Goal: Information Seeking & Learning: Learn about a topic

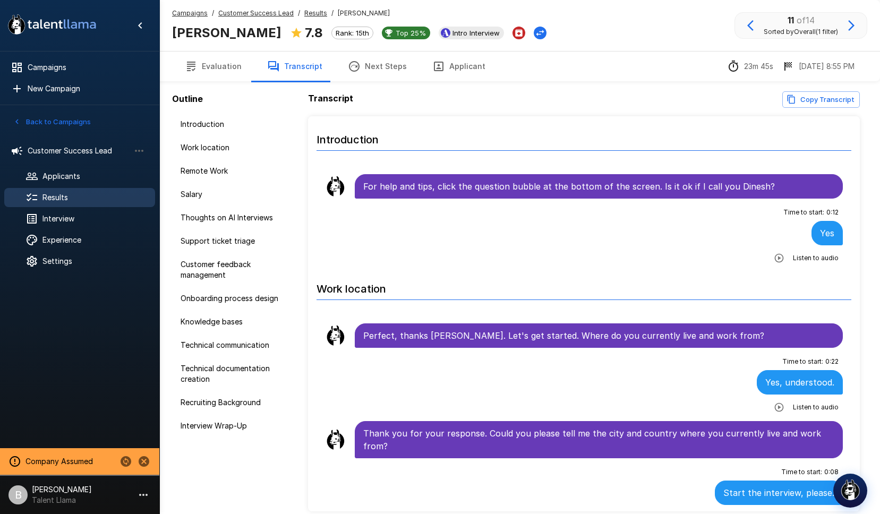
scroll to position [3149, 0]
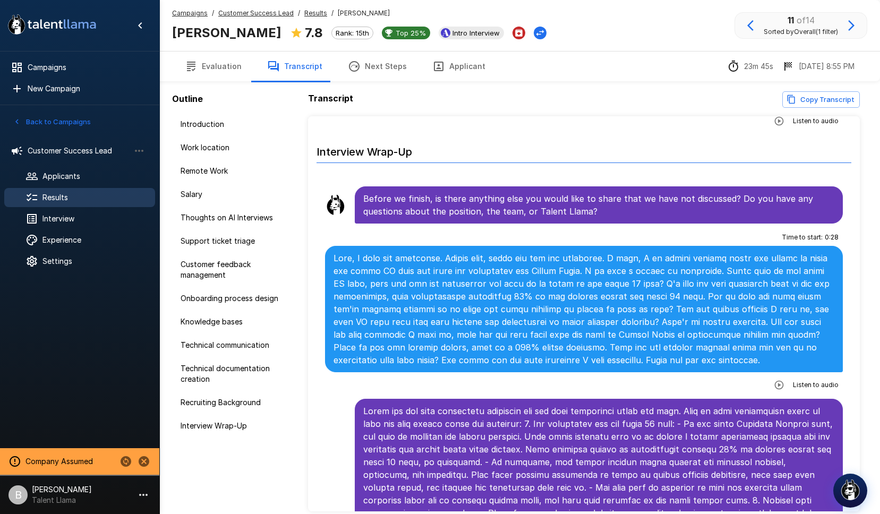
click at [319, 14] on u "Results" at bounding box center [315, 13] width 23 height 8
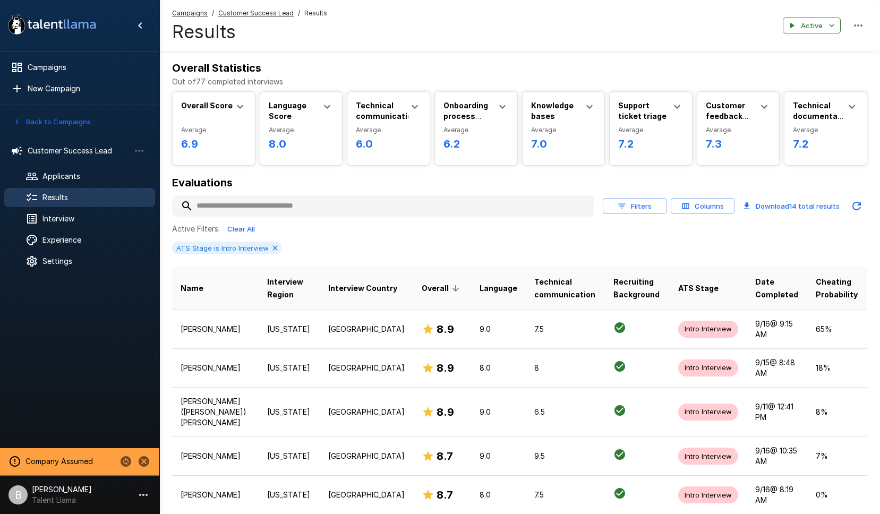
click at [248, 205] on input "text" at bounding box center [383, 205] width 422 height 19
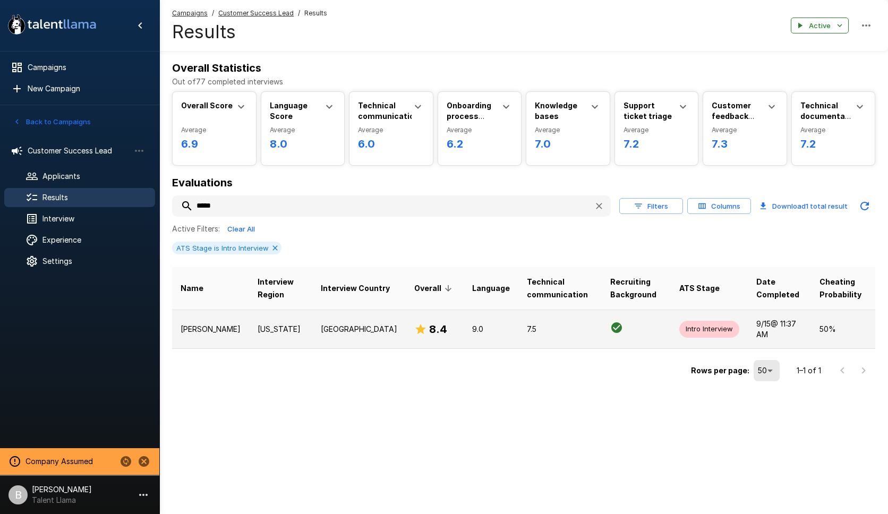
type input "*****"
click at [204, 333] on p "[PERSON_NAME]" at bounding box center [210, 329] width 60 height 11
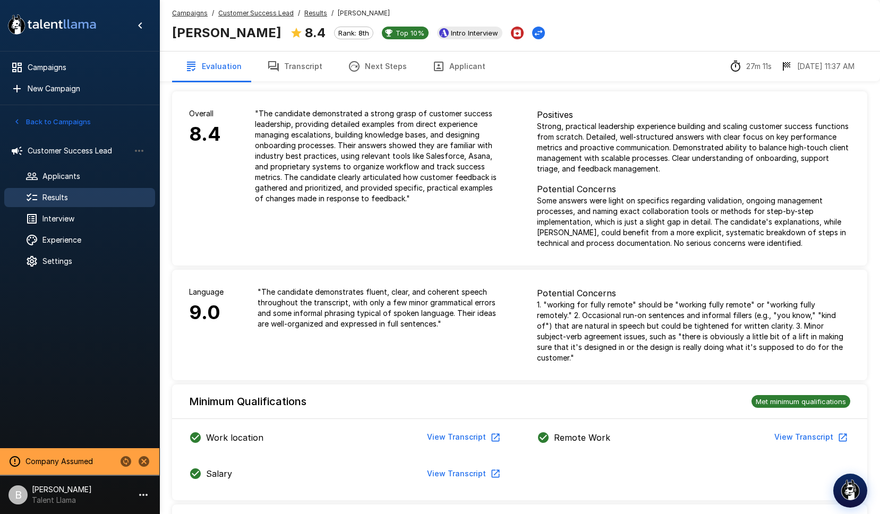
click at [448, 464] on button "View Transcript" at bounding box center [463, 474] width 80 height 20
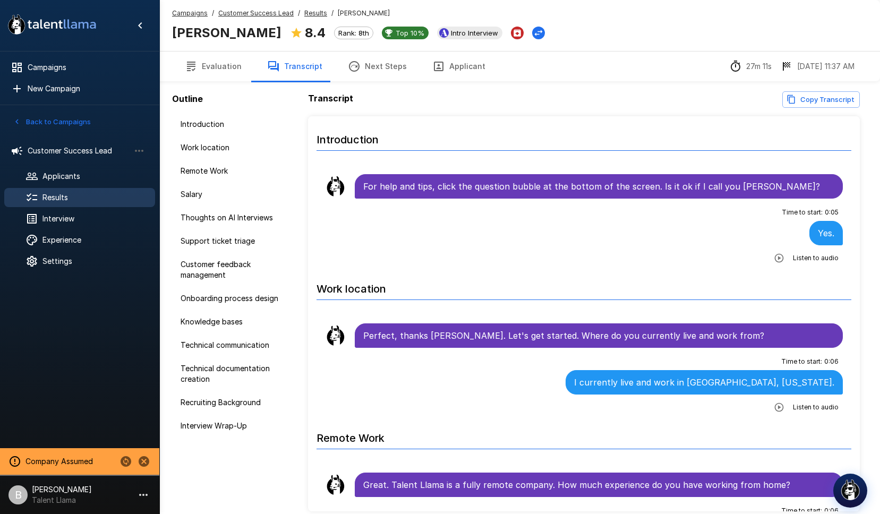
click at [218, 68] on button "Evaluation" at bounding box center [213, 66] width 82 height 30
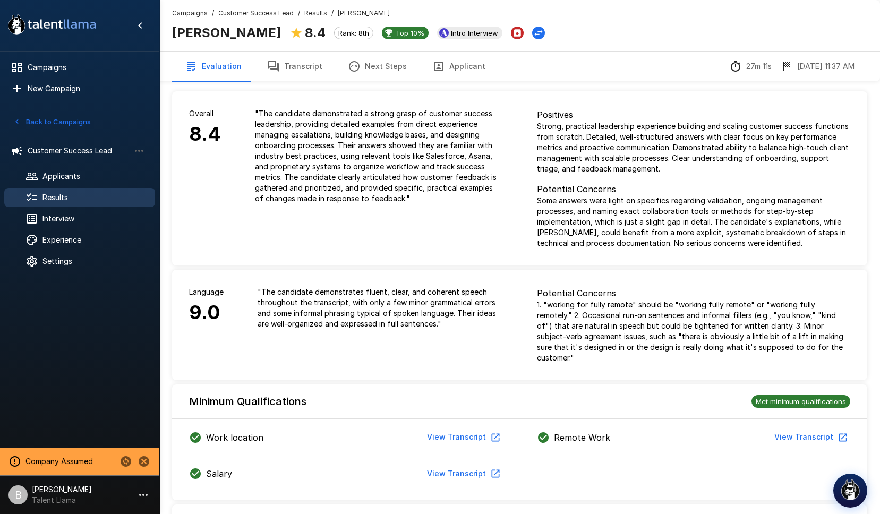
click at [304, 74] on button "Transcript" at bounding box center [294, 66] width 81 height 30
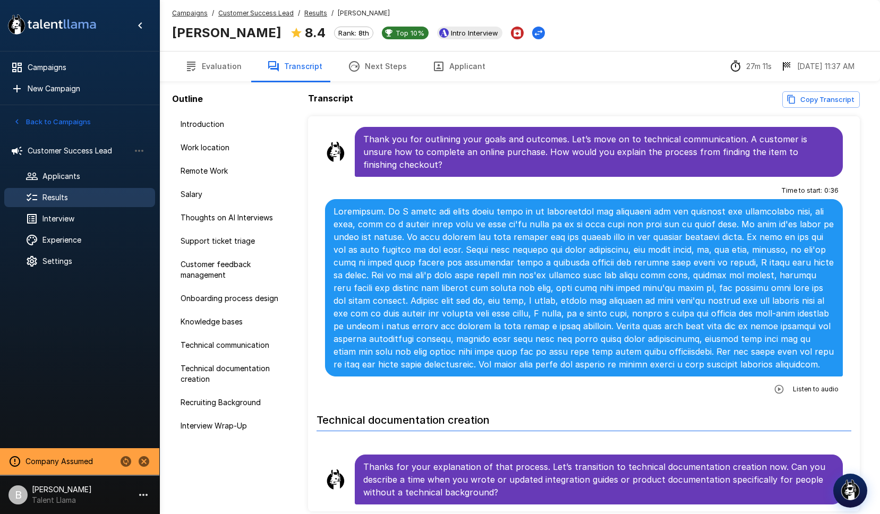
scroll to position [2942, 0]
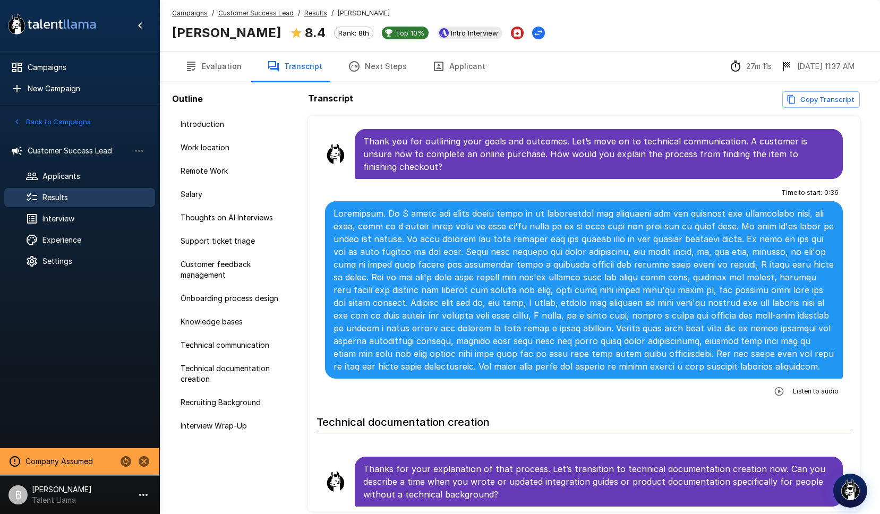
click at [773, 386] on icon "button" at bounding box center [778, 391] width 11 height 11
click at [741, 301] on p at bounding box center [583, 290] width 501 height 166
click at [726, 383] on button "button" at bounding box center [735, 392] width 19 height 19
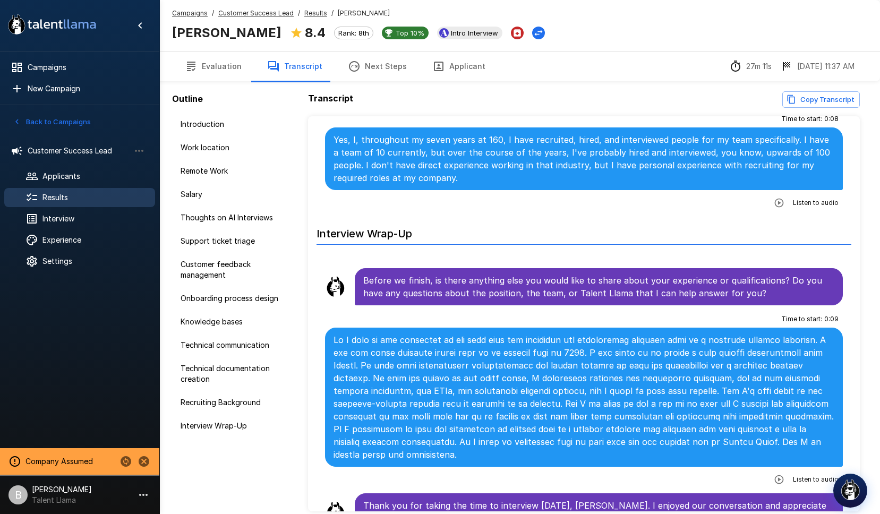
scroll to position [2, 0]
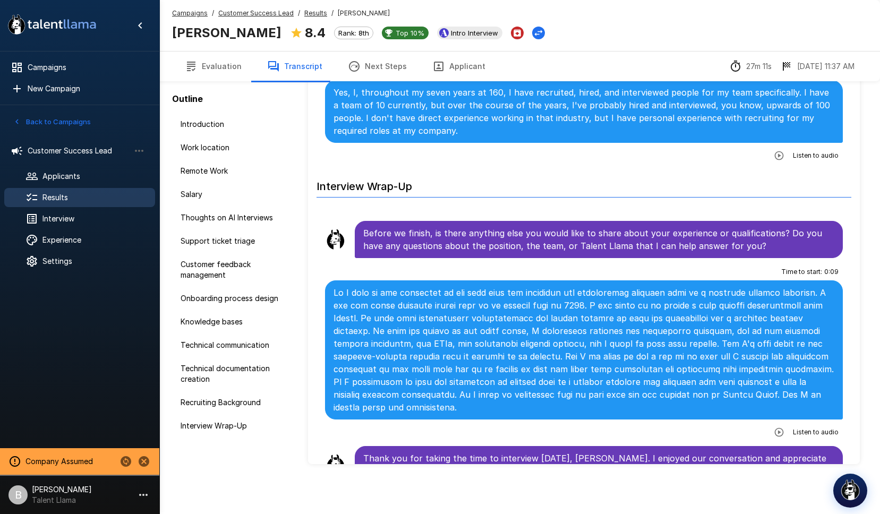
scroll to position [48, 0]
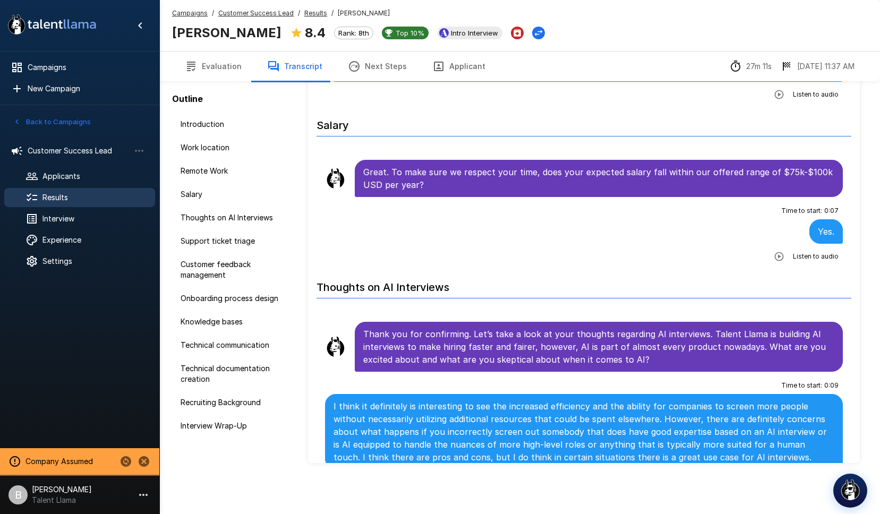
scroll to position [634, 0]
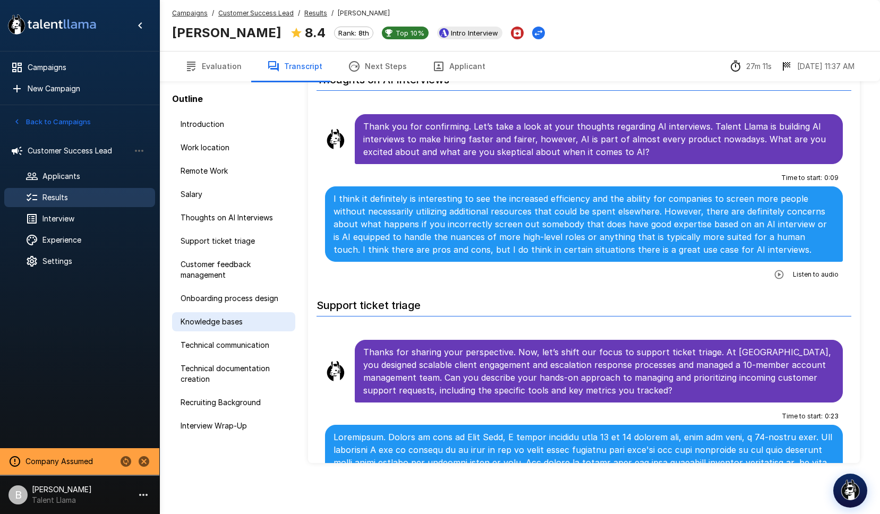
click at [241, 321] on span "Knowledge bases" at bounding box center [233, 321] width 106 height 11
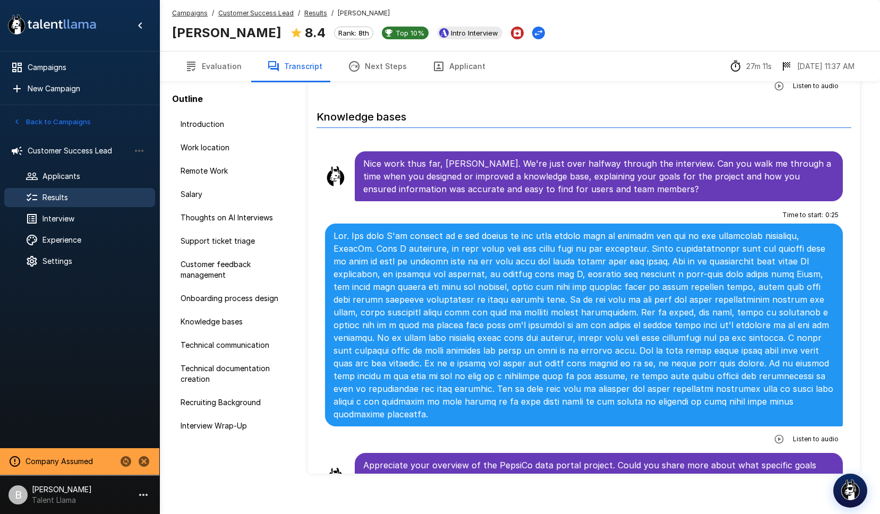
scroll to position [2305, 0]
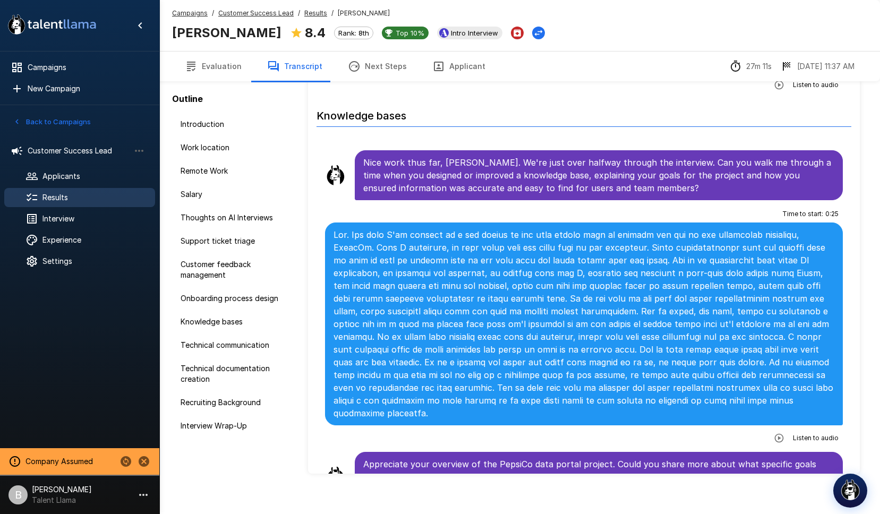
click at [446, 62] on button "Applicant" at bounding box center [458, 66] width 79 height 30
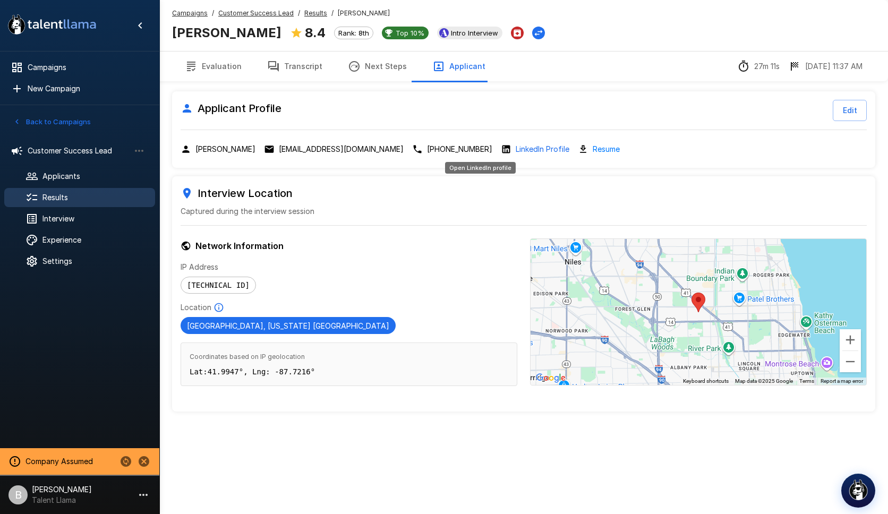
click at [515, 149] on p "LinkedIn Profile" at bounding box center [542, 149] width 54 height 11
click at [317, 13] on u "Results" at bounding box center [315, 13] width 23 height 8
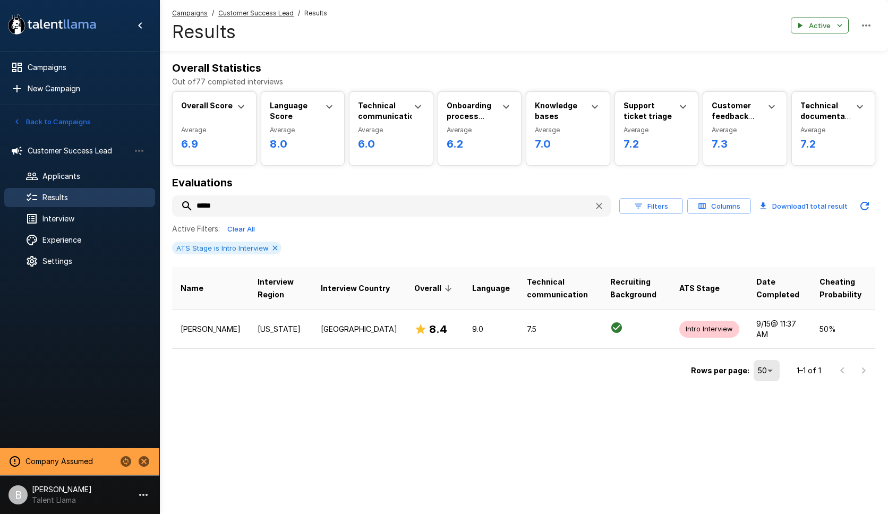
click at [263, 210] on input "*****" at bounding box center [378, 205] width 413 height 19
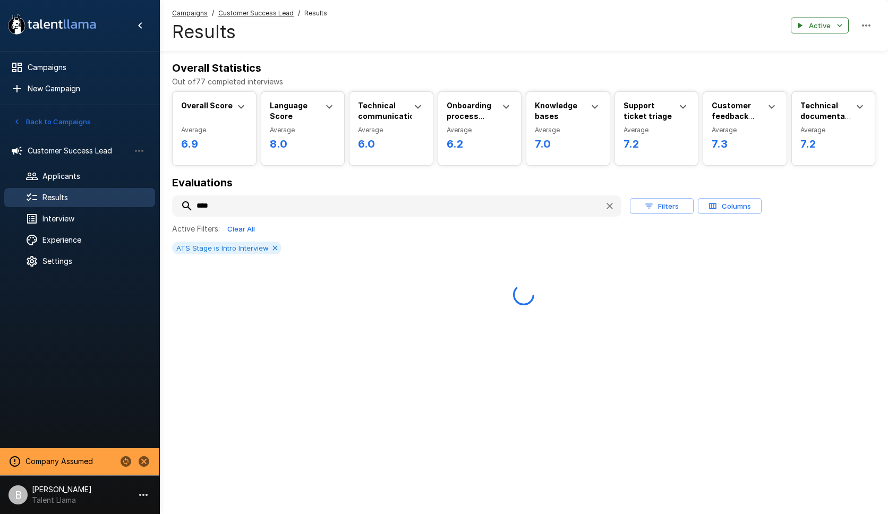
type input "*****"
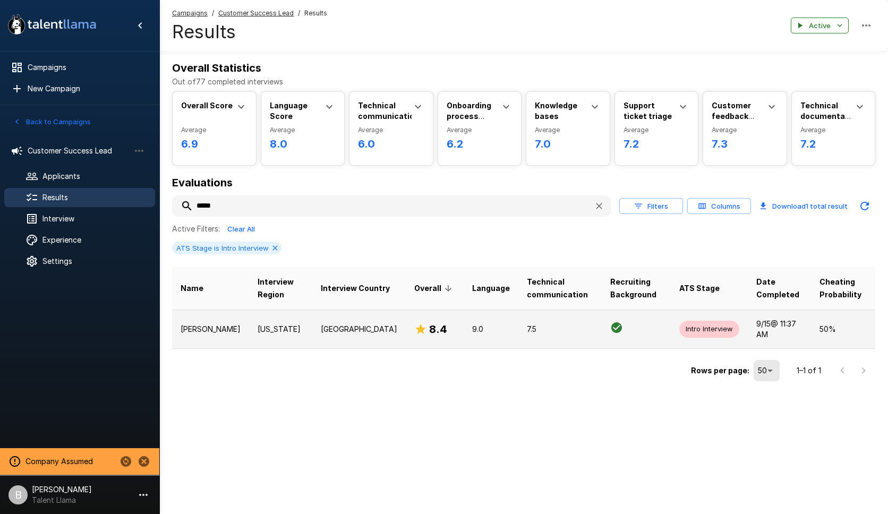
click at [230, 320] on td "[PERSON_NAME]" at bounding box center [210, 328] width 77 height 39
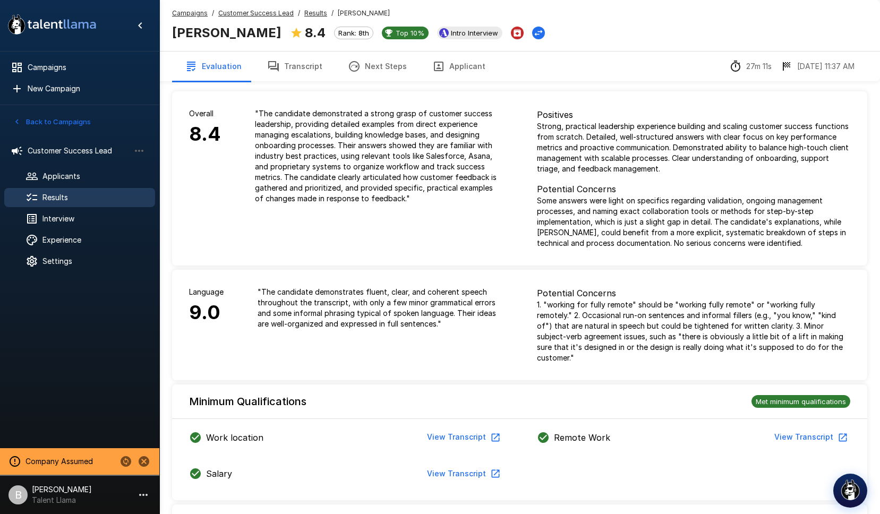
click at [270, 60] on icon "button" at bounding box center [273, 66] width 13 height 13
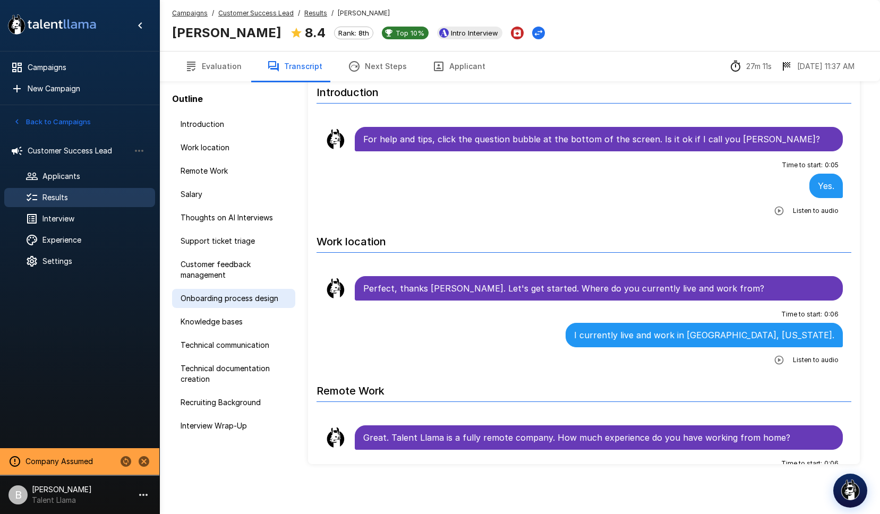
scroll to position [48, 0]
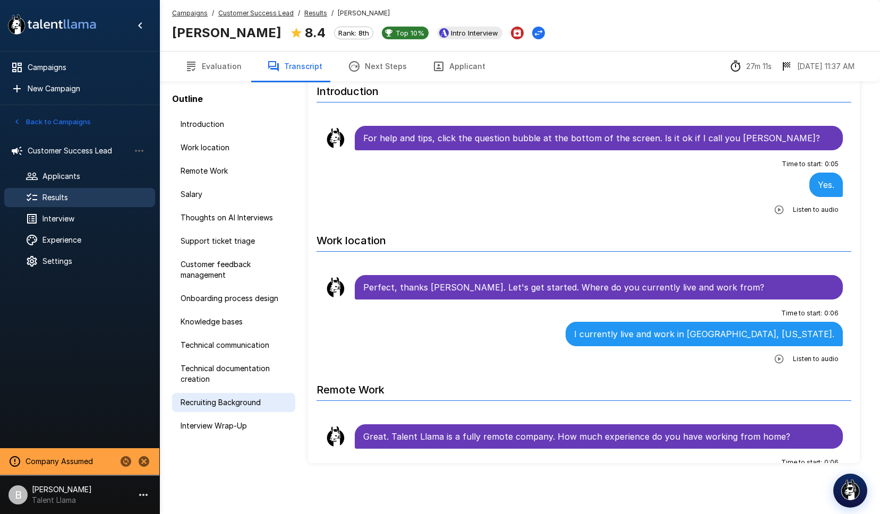
click at [229, 407] on span "Recruiting Background" at bounding box center [233, 402] width 106 height 11
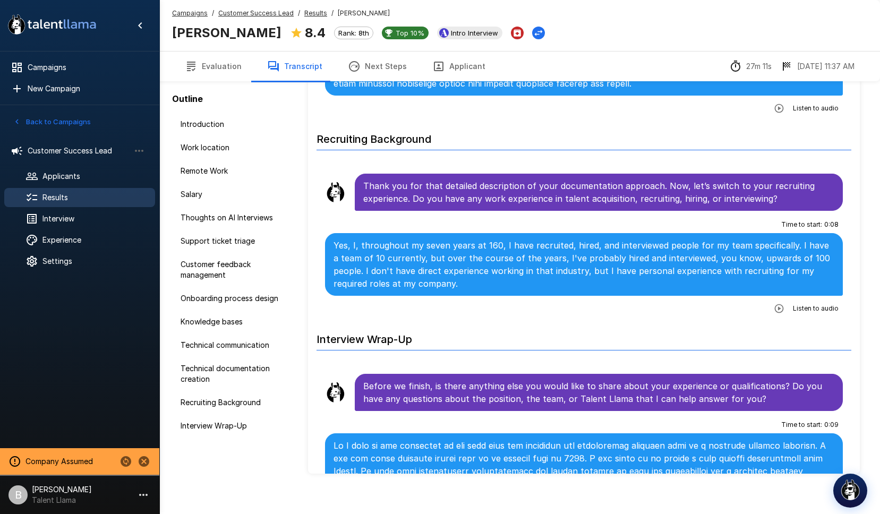
scroll to position [3614, 0]
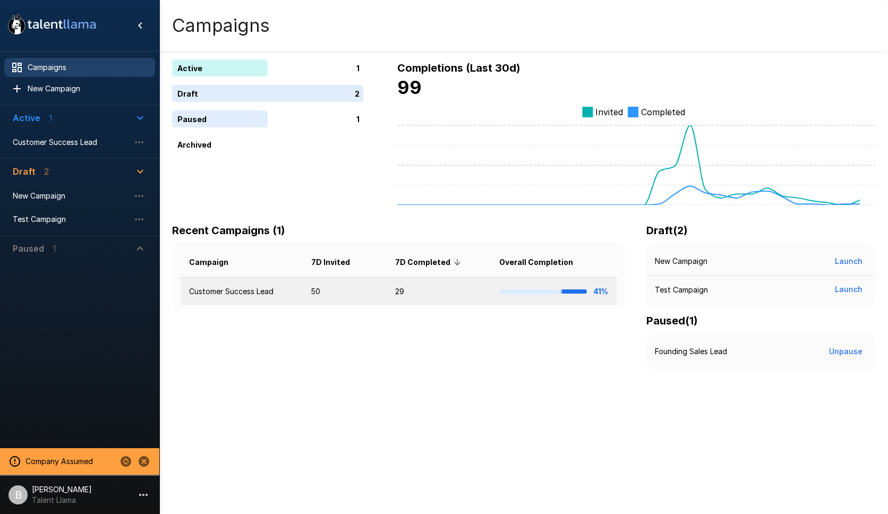
click at [226, 285] on td "Customer Success Lead" at bounding box center [241, 292] width 122 height 28
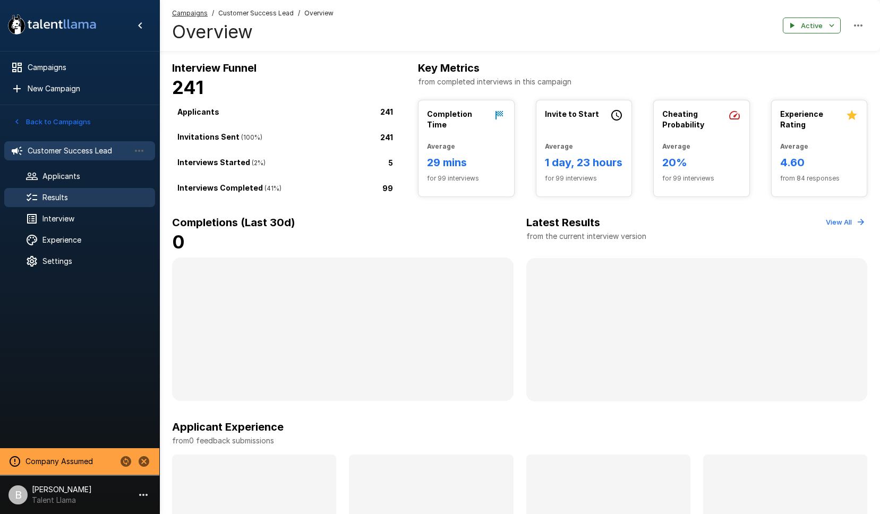
click at [59, 196] on span "Results" at bounding box center [94, 197] width 104 height 11
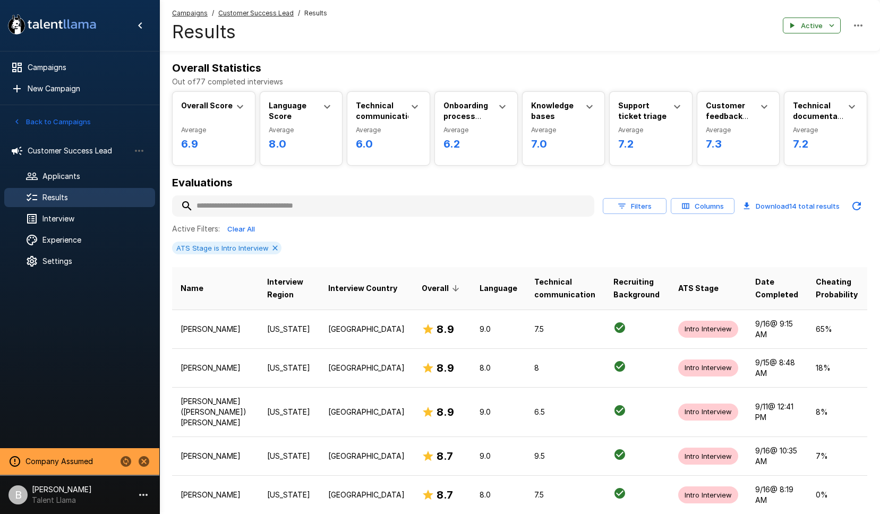
click at [235, 196] on input "text" at bounding box center [383, 205] width 422 height 19
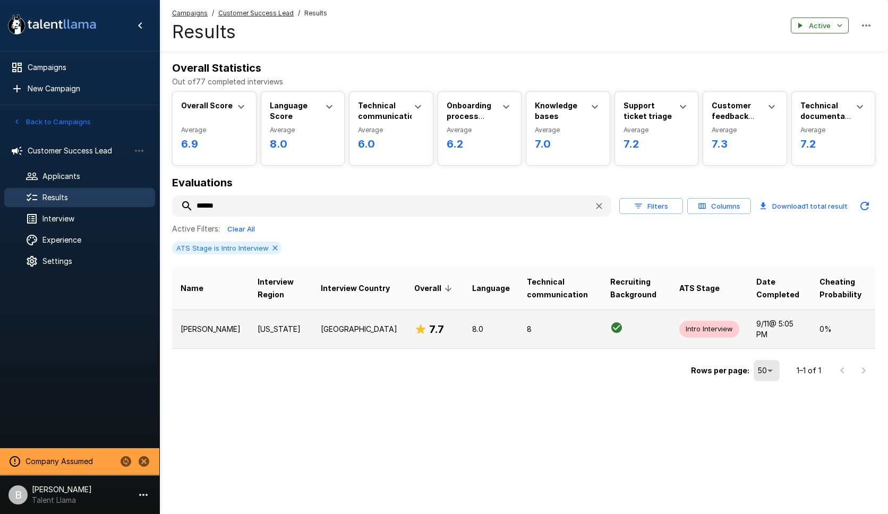
type input "******"
click at [264, 336] on td "[US_STATE]" at bounding box center [280, 328] width 63 height 39
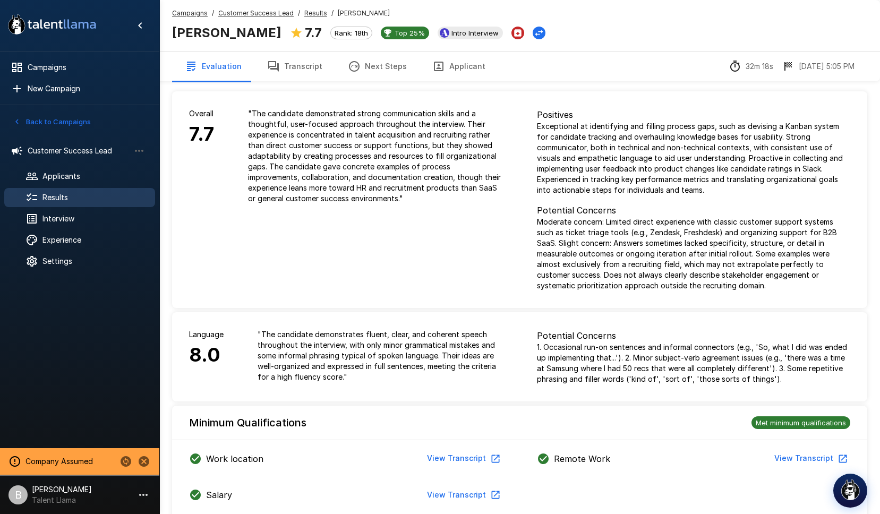
click at [362, 62] on button "Next Steps" at bounding box center [377, 66] width 84 height 30
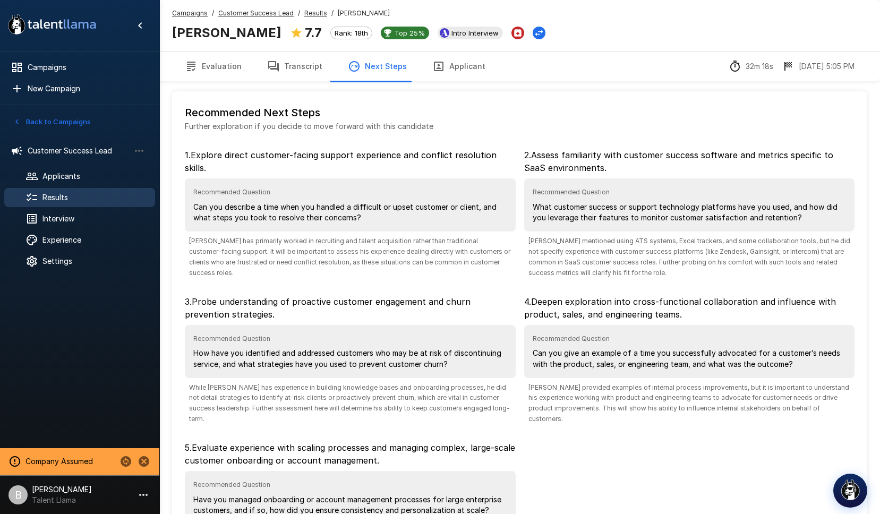
click at [284, 66] on button "Transcript" at bounding box center [294, 66] width 81 height 30
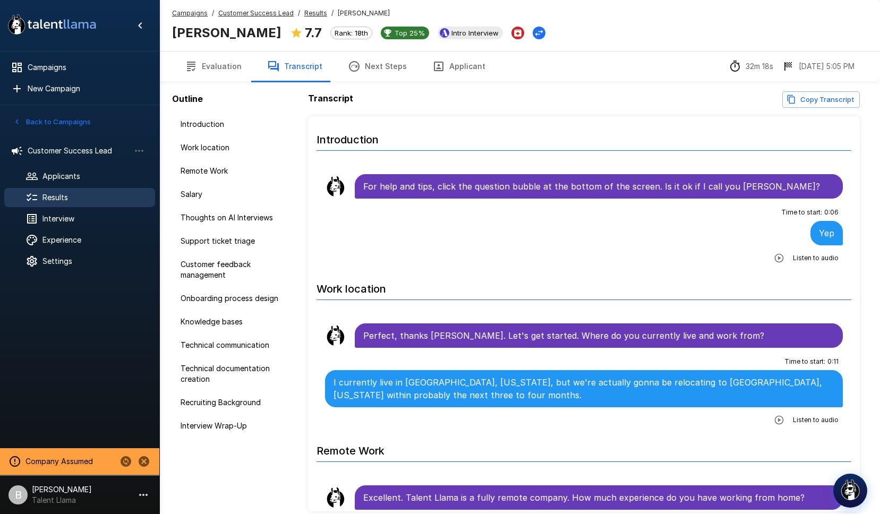
click at [209, 67] on button "Evaluation" at bounding box center [213, 66] width 82 height 30
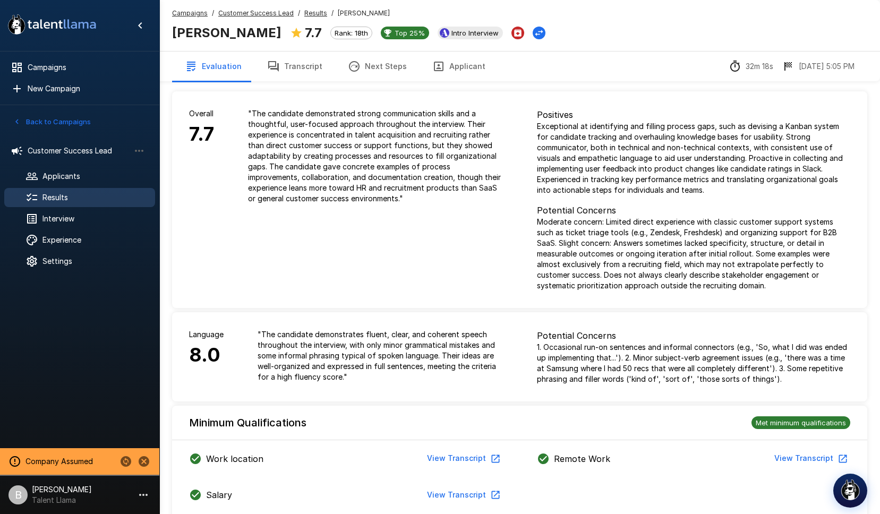
click at [350, 62] on icon "button" at bounding box center [354, 66] width 11 height 11
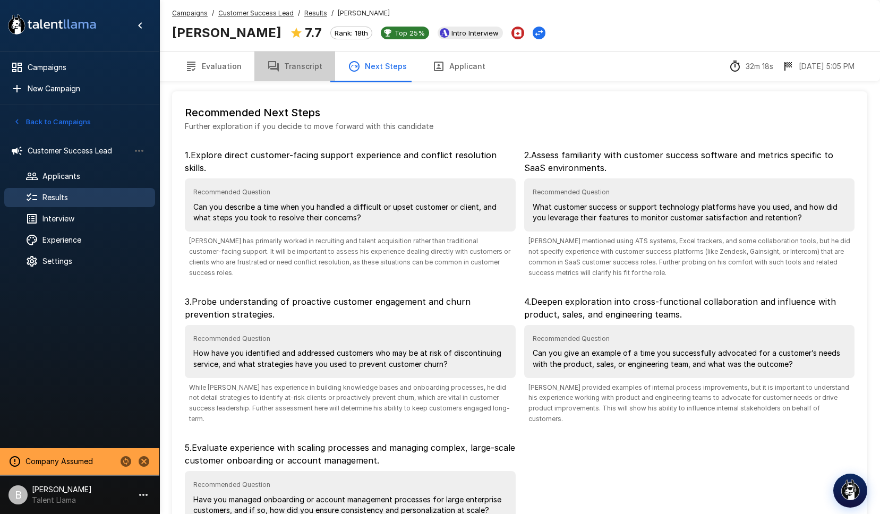
click at [292, 70] on button "Transcript" at bounding box center [294, 66] width 81 height 30
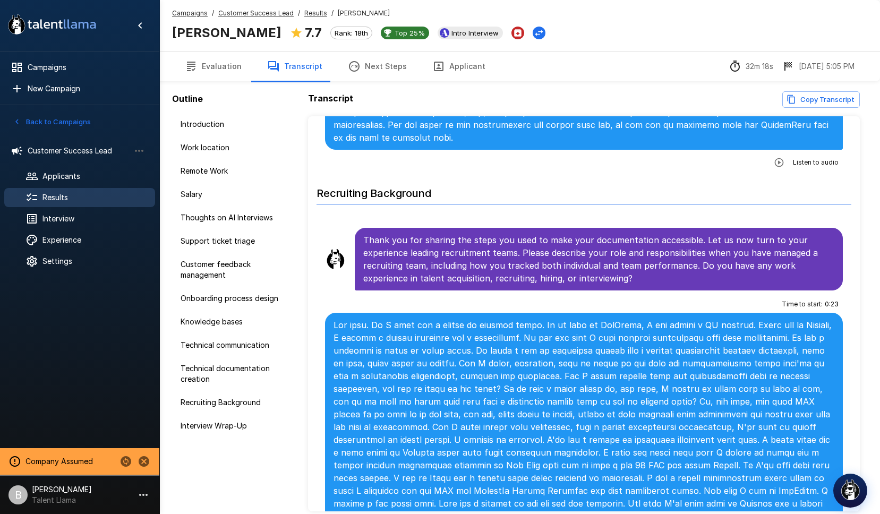
scroll to position [4417, 0]
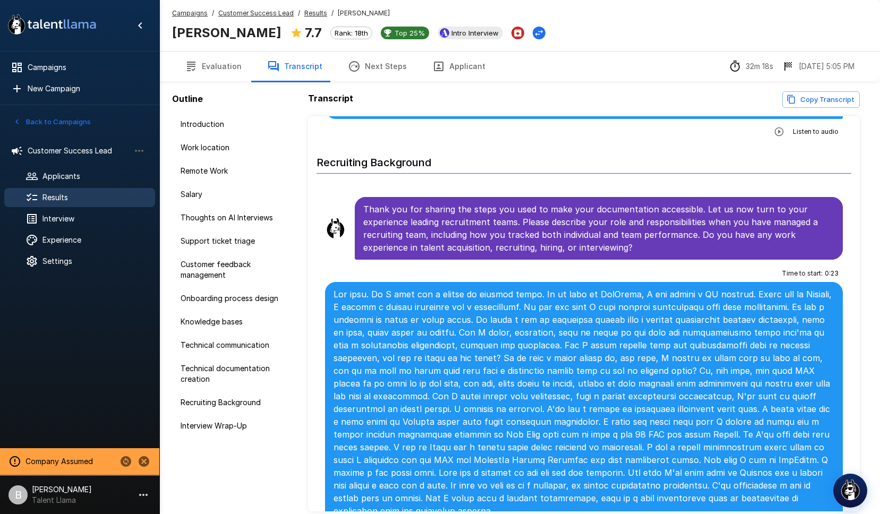
click at [221, 64] on button "Evaluation" at bounding box center [213, 66] width 82 height 30
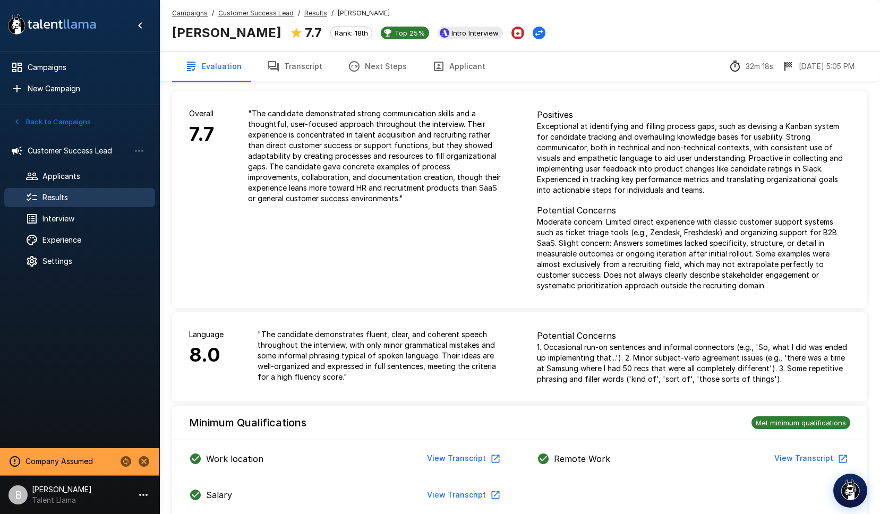
click at [308, 72] on button "Transcript" at bounding box center [294, 66] width 81 height 30
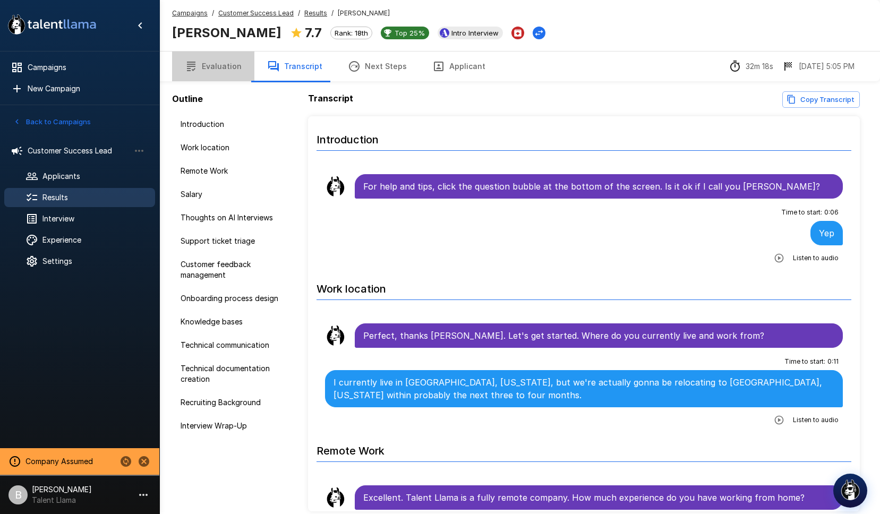
click at [216, 68] on button "Evaluation" at bounding box center [213, 66] width 82 height 30
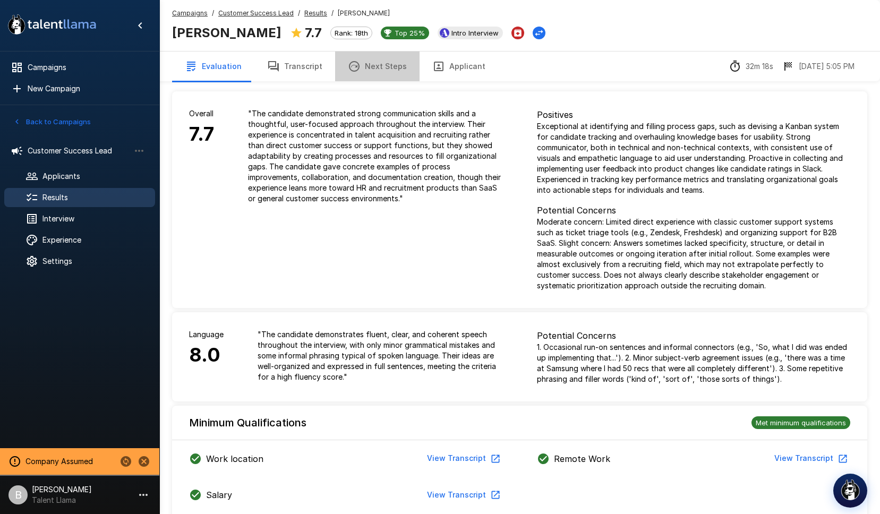
click at [382, 64] on button "Next Steps" at bounding box center [377, 66] width 84 height 30
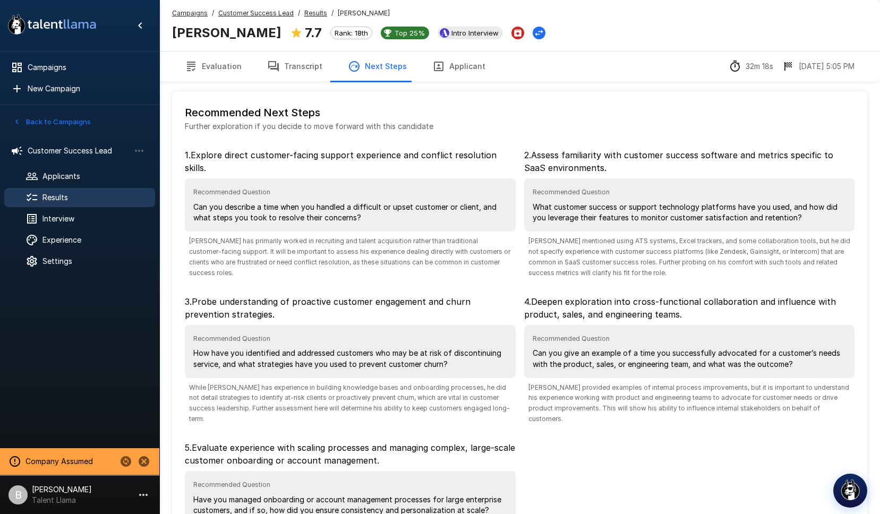
click at [314, 12] on u "Results" at bounding box center [315, 13] width 23 height 8
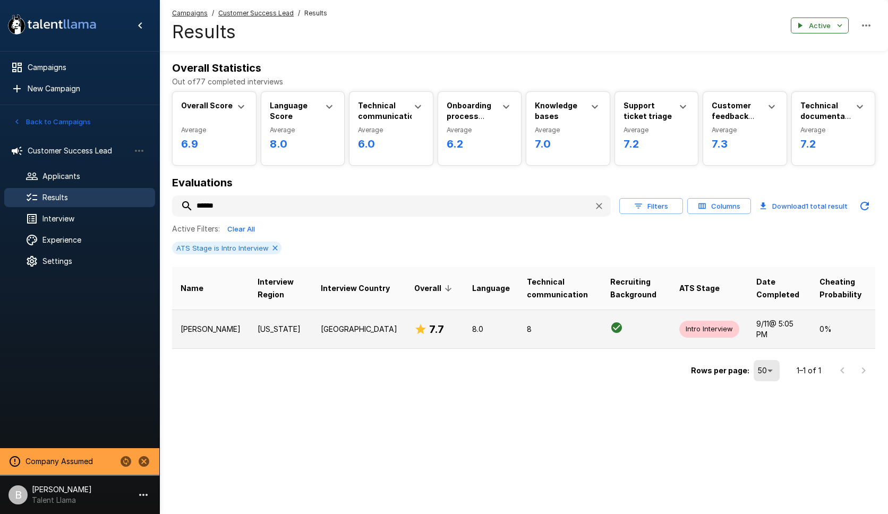
click at [257, 324] on p "[US_STATE]" at bounding box center [280, 329] width 46 height 11
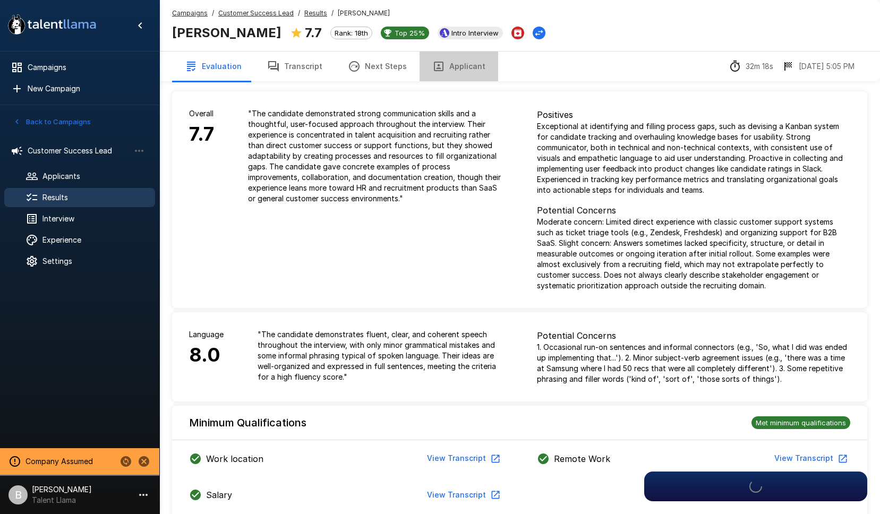
click at [455, 65] on button "Applicant" at bounding box center [458, 66] width 79 height 30
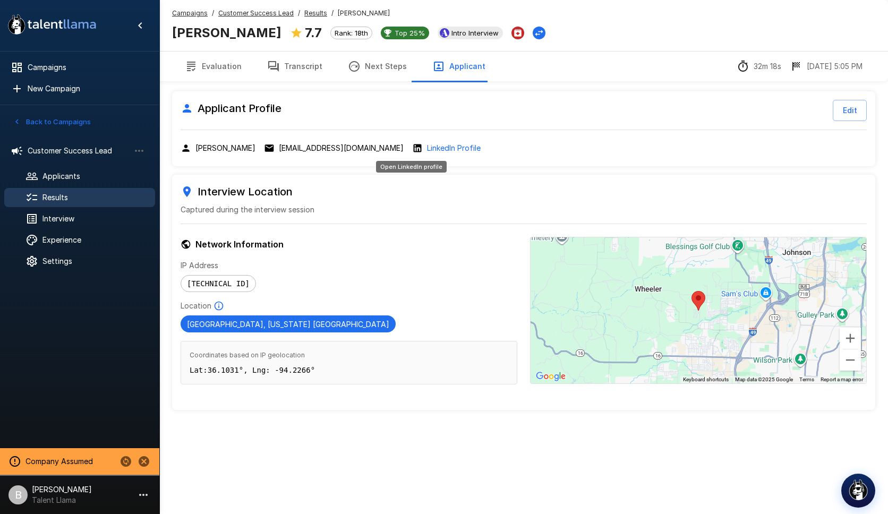
click at [427, 148] on p "LinkedIn Profile" at bounding box center [454, 148] width 54 height 11
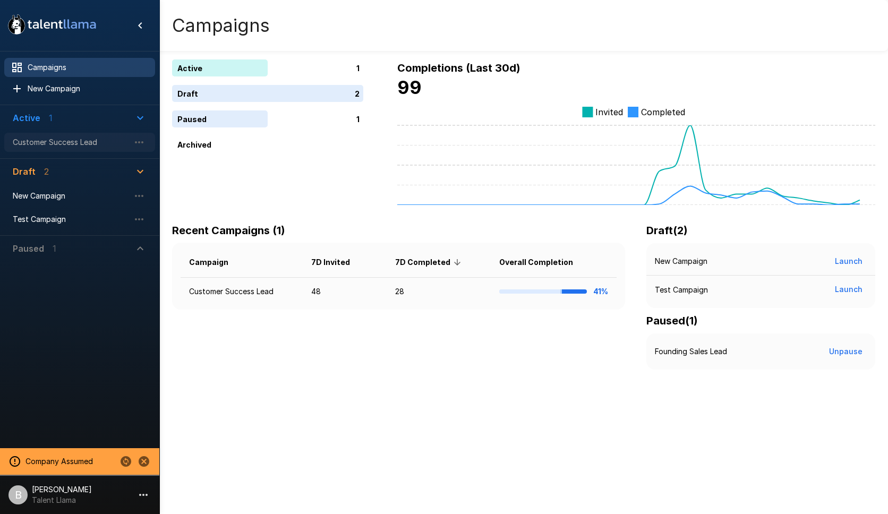
click at [87, 137] on span "Customer Success Lead" at bounding box center [71, 142] width 117 height 11
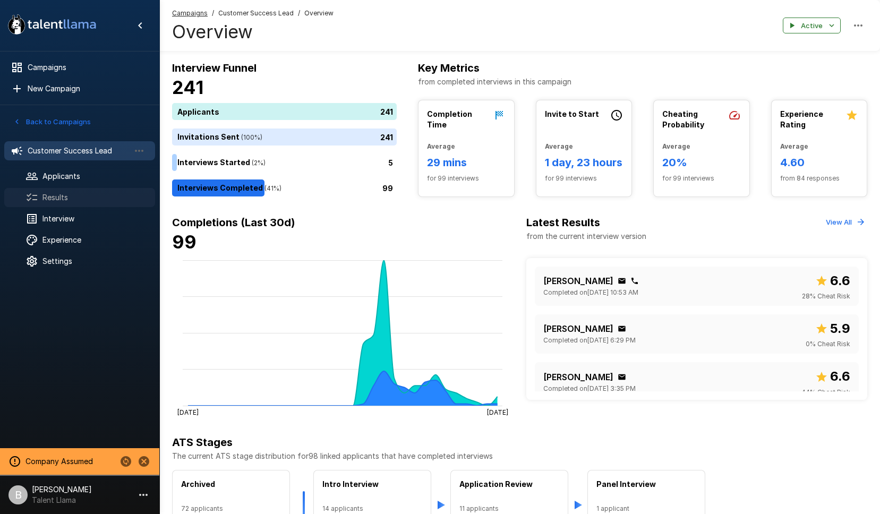
click at [82, 194] on span "Results" at bounding box center [94, 197] width 104 height 11
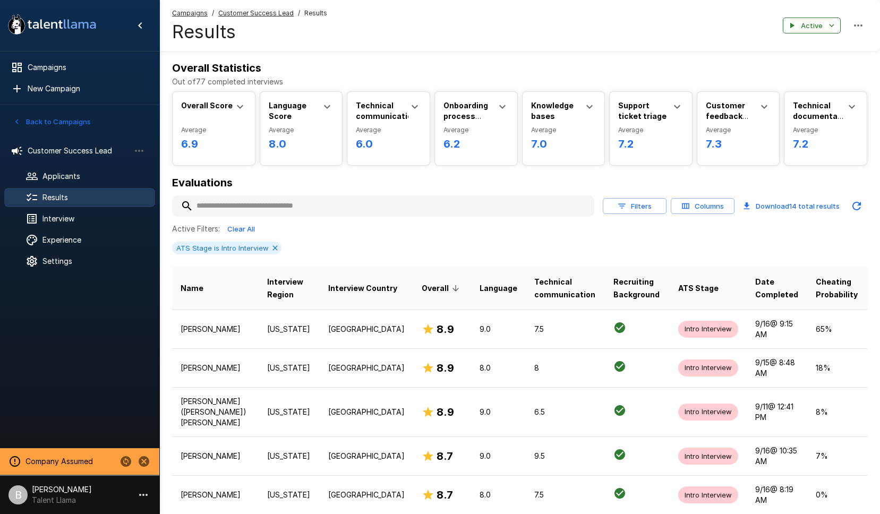
click at [248, 208] on input "text" at bounding box center [383, 205] width 422 height 19
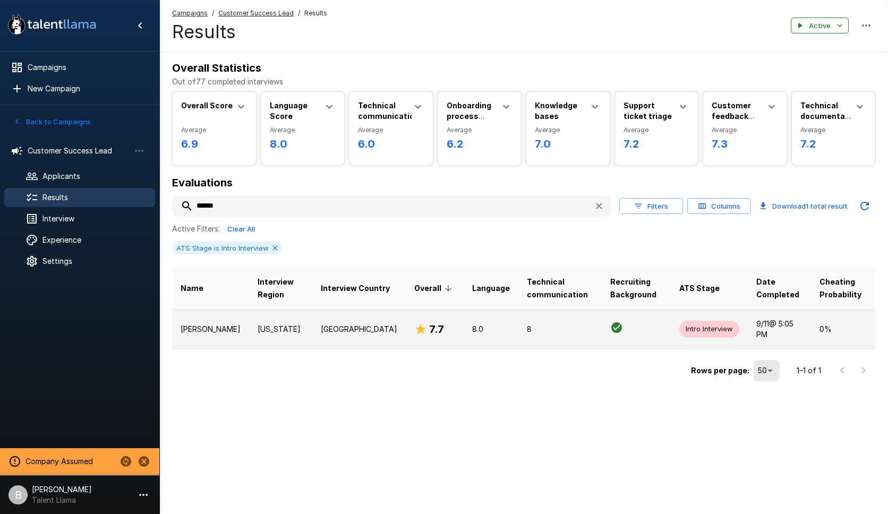
type input "******"
click at [212, 330] on p "[PERSON_NAME]" at bounding box center [210, 329] width 60 height 11
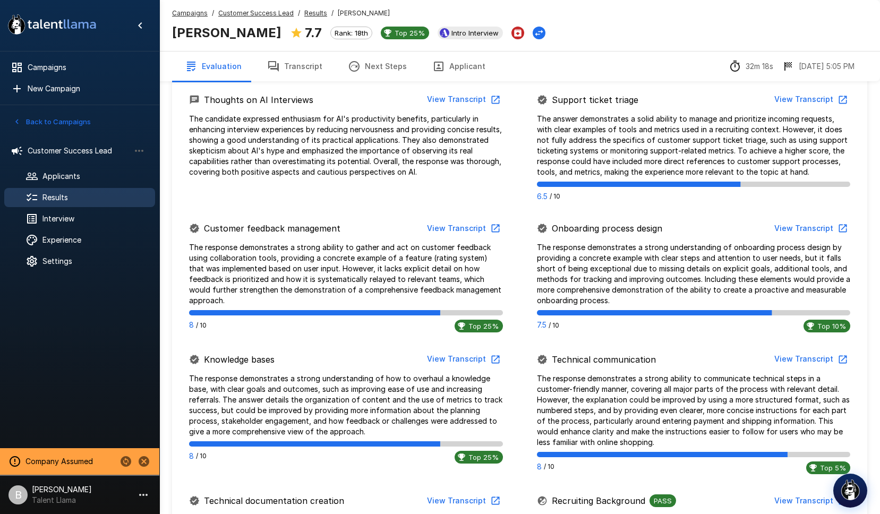
click at [297, 66] on button "Transcript" at bounding box center [294, 66] width 81 height 30
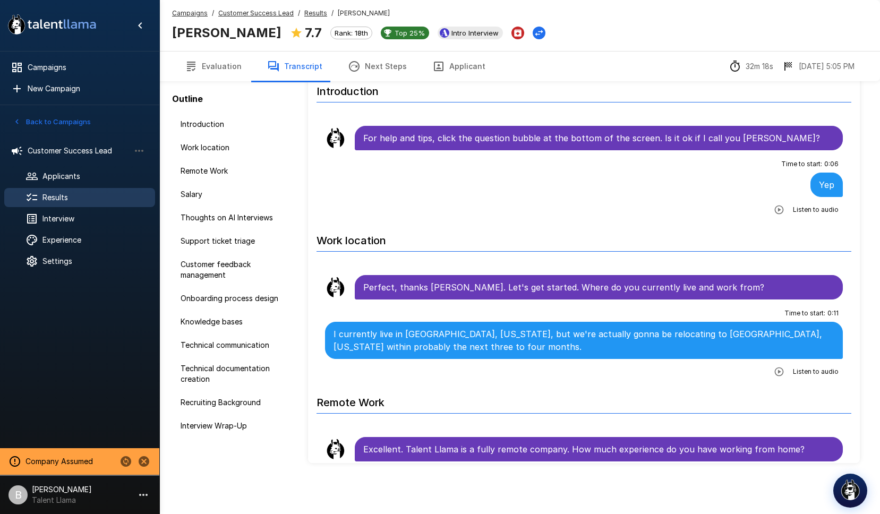
scroll to position [48, 0]
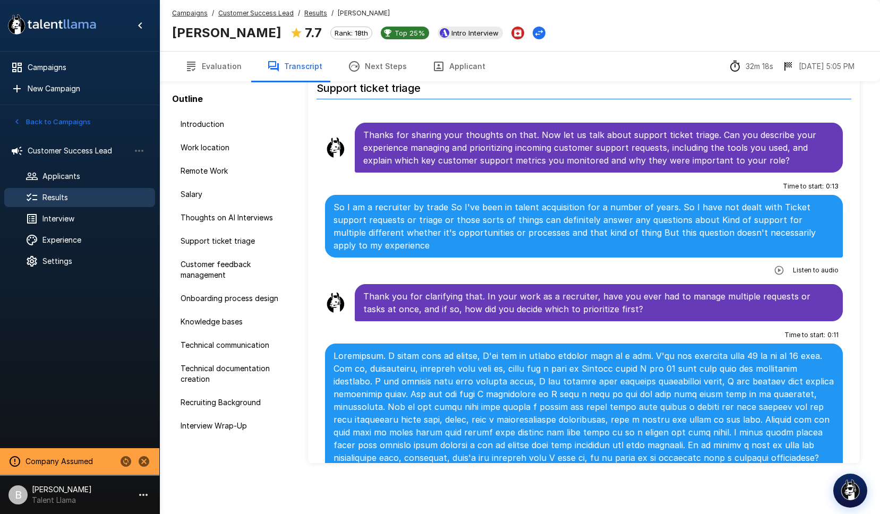
scroll to position [954, 0]
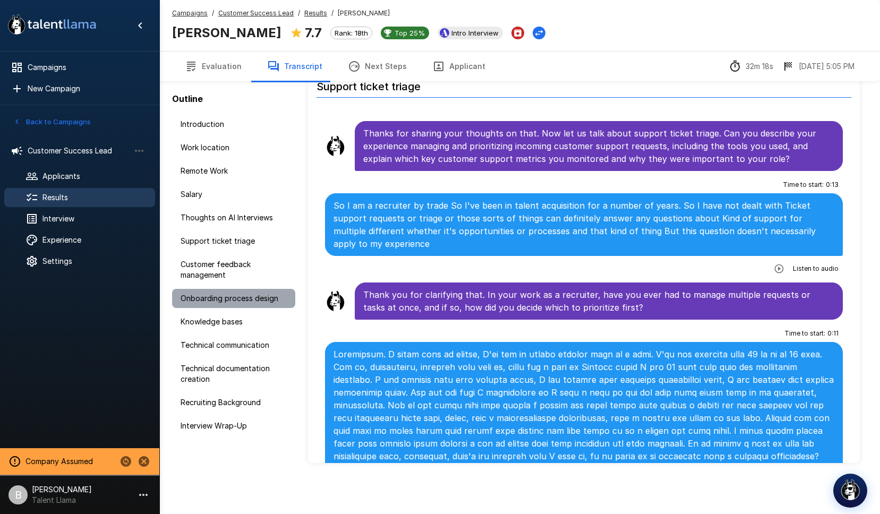
click at [256, 306] on div "Onboarding process design" at bounding box center [233, 298] width 123 height 19
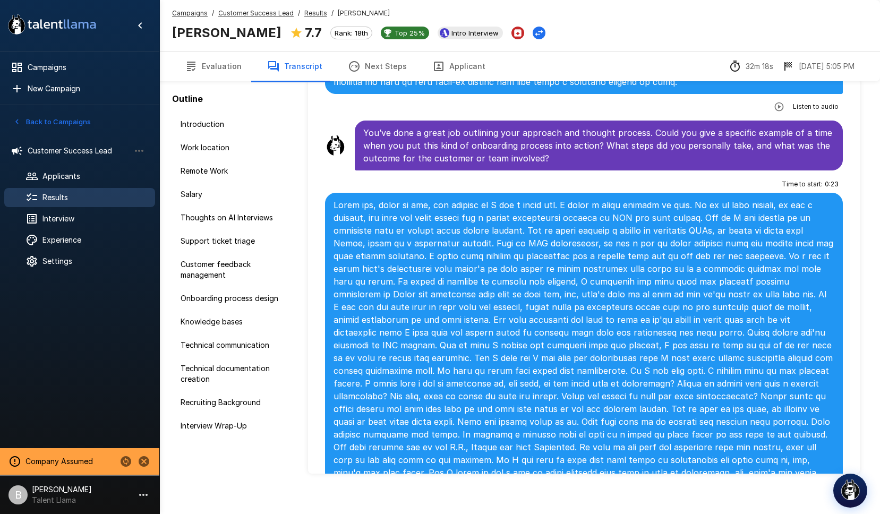
scroll to position [2400, 0]
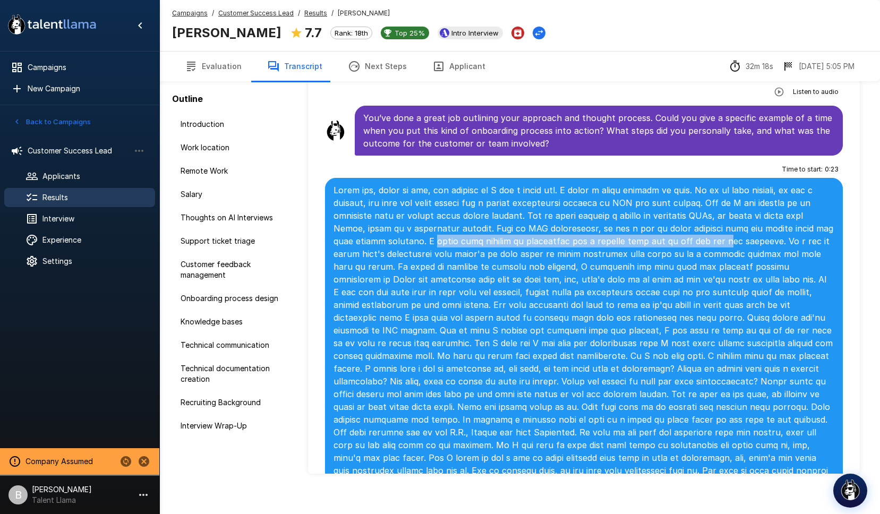
drag, startPoint x: 402, startPoint y: 200, endPoint x: 672, endPoint y: 202, distance: 269.7
click at [672, 202] on p at bounding box center [583, 381] width 501 height 395
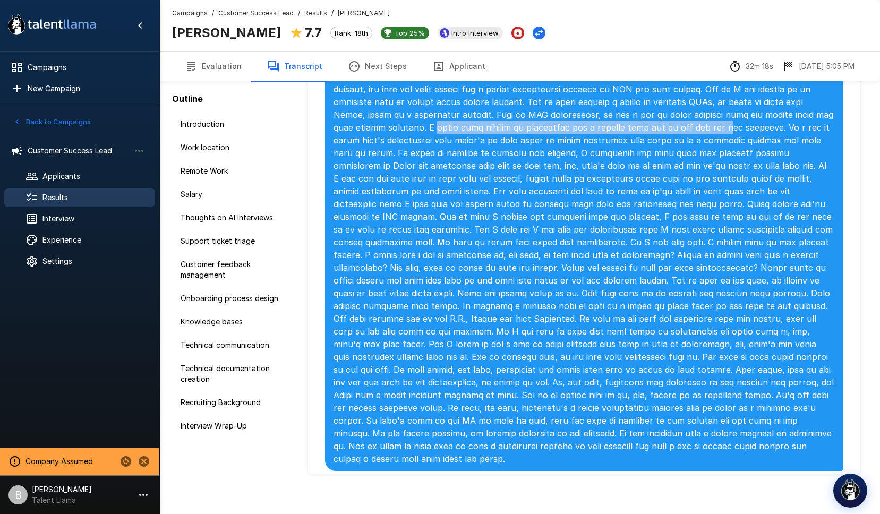
scroll to position [2514, 0]
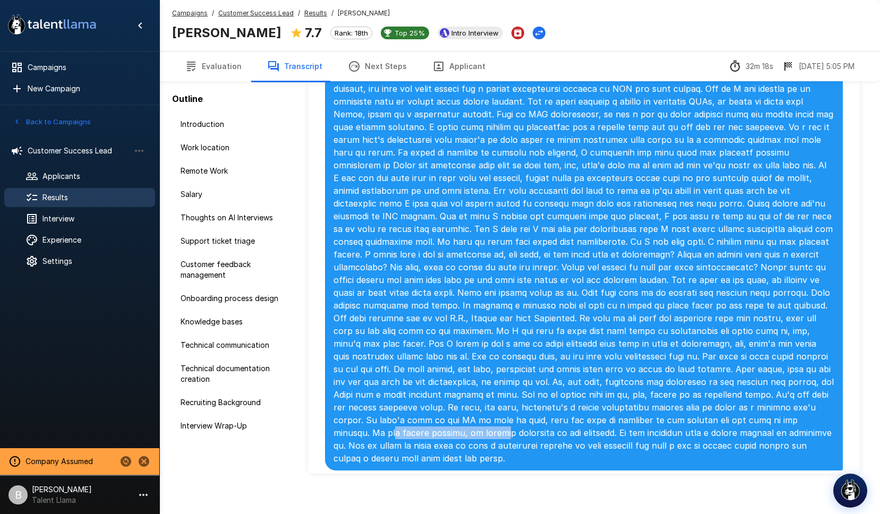
drag, startPoint x: 556, startPoint y: 382, endPoint x: 667, endPoint y: 377, distance: 111.6
click at [667, 377] on p at bounding box center [583, 267] width 501 height 395
click at [696, 395] on p at bounding box center [583, 267] width 501 height 395
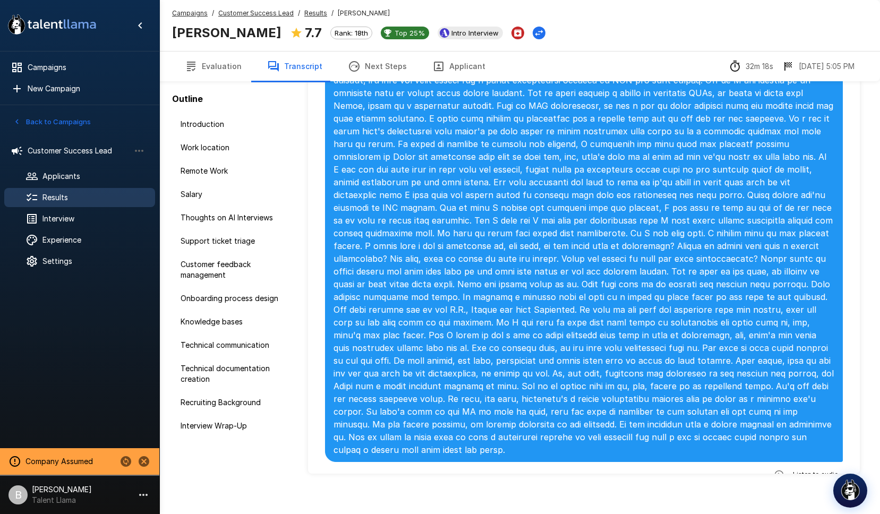
scroll to position [2524, 0]
click at [313, 10] on u "Results" at bounding box center [315, 13] width 23 height 8
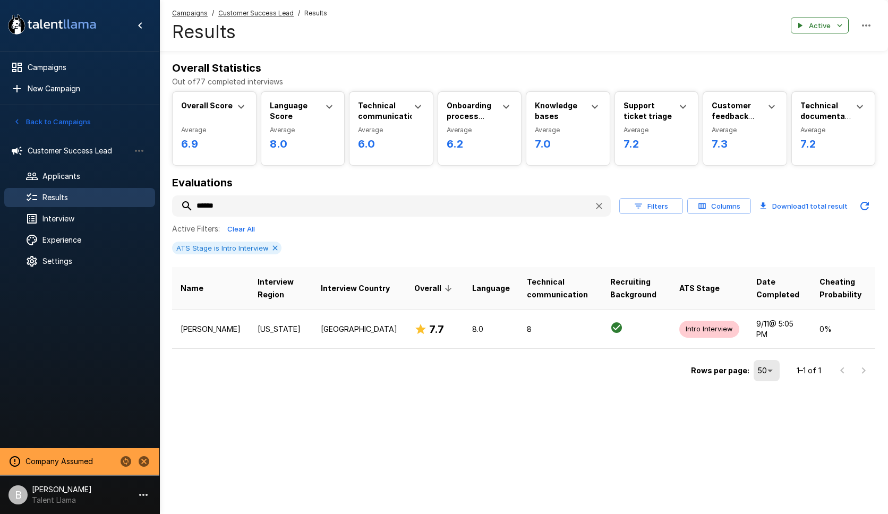
click at [262, 203] on input "******" at bounding box center [378, 205] width 413 height 19
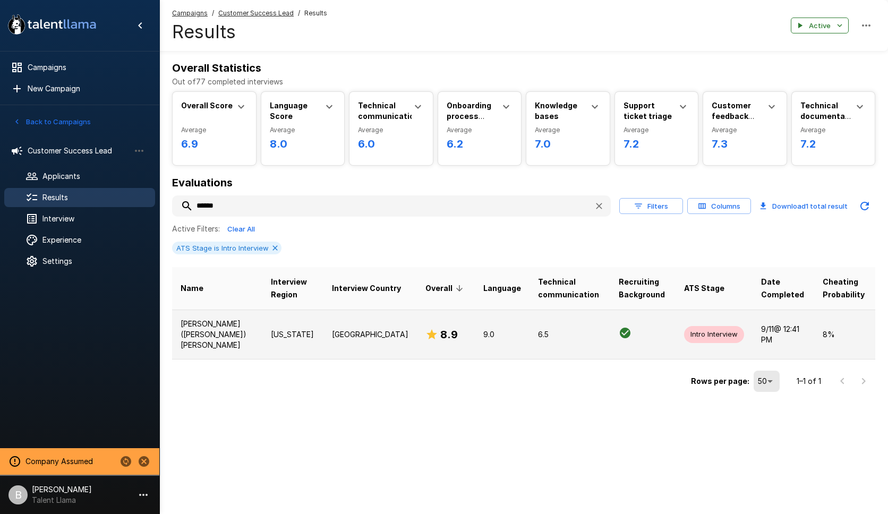
type input "******"
click at [231, 333] on p "[PERSON_NAME] ([PERSON_NAME]) [PERSON_NAME]" at bounding box center [216, 335] width 73 height 32
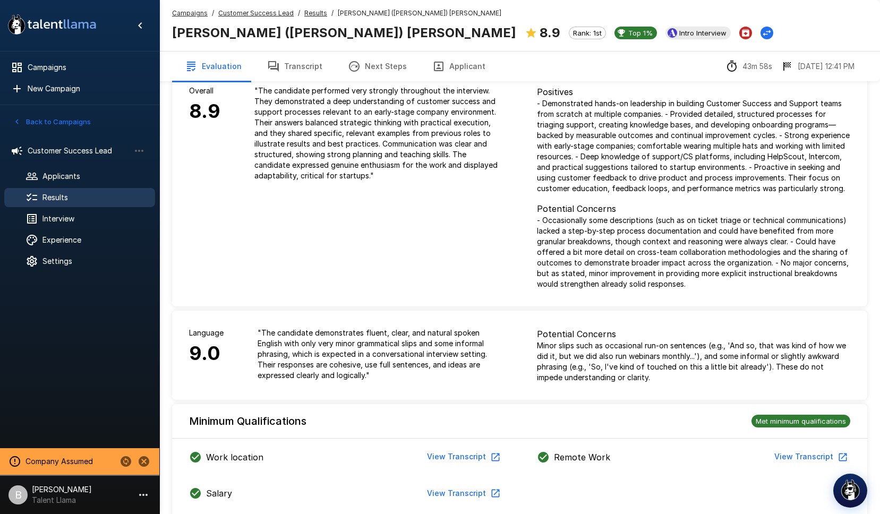
scroll to position [25, 0]
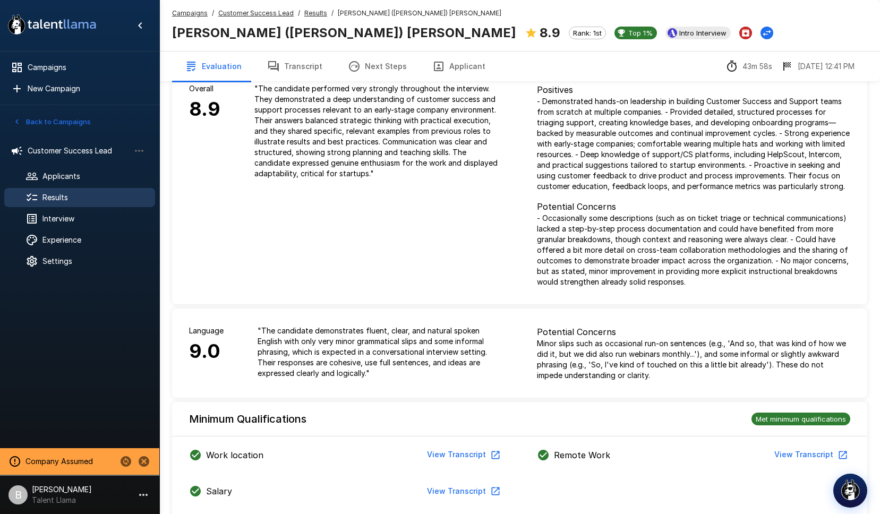
click at [291, 63] on button "Transcript" at bounding box center [294, 66] width 81 height 30
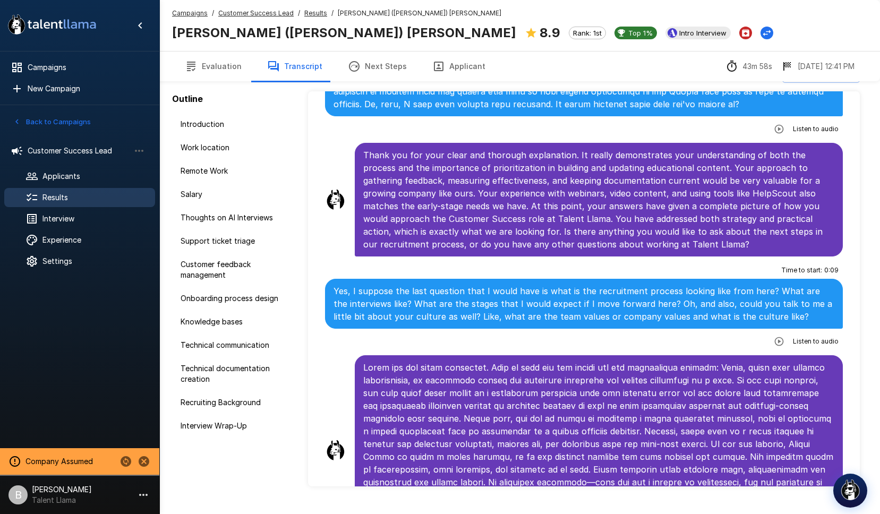
scroll to position [6750, 0]
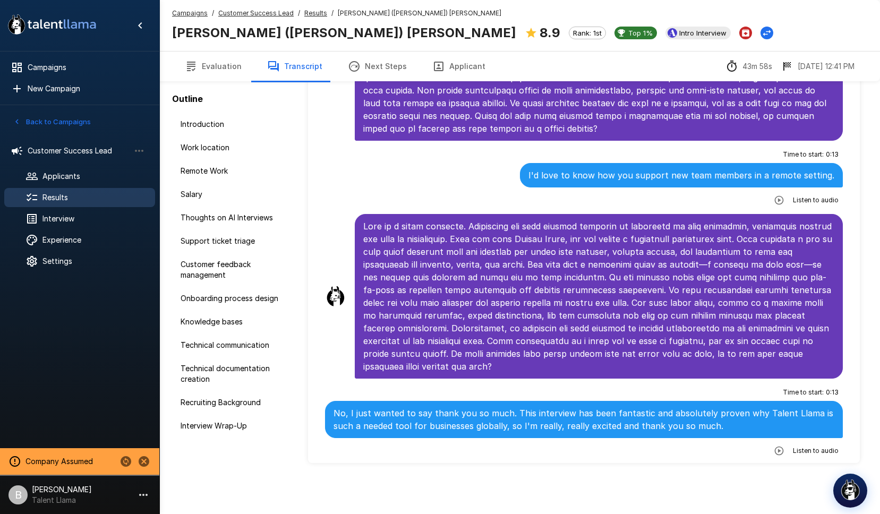
scroll to position [6728, 0]
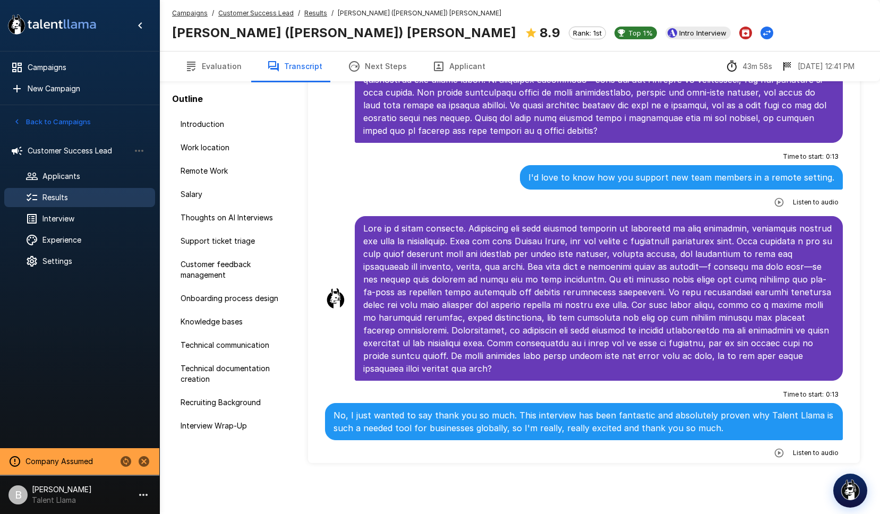
click at [312, 10] on u "Results" at bounding box center [315, 13] width 23 height 8
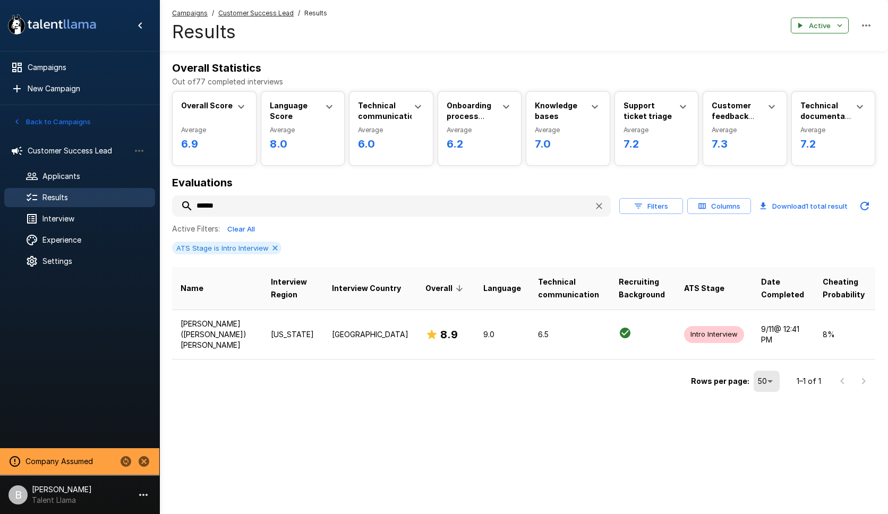
click at [235, 207] on input "******" at bounding box center [378, 205] width 413 height 19
click at [234, 206] on input "******" at bounding box center [378, 205] width 413 height 19
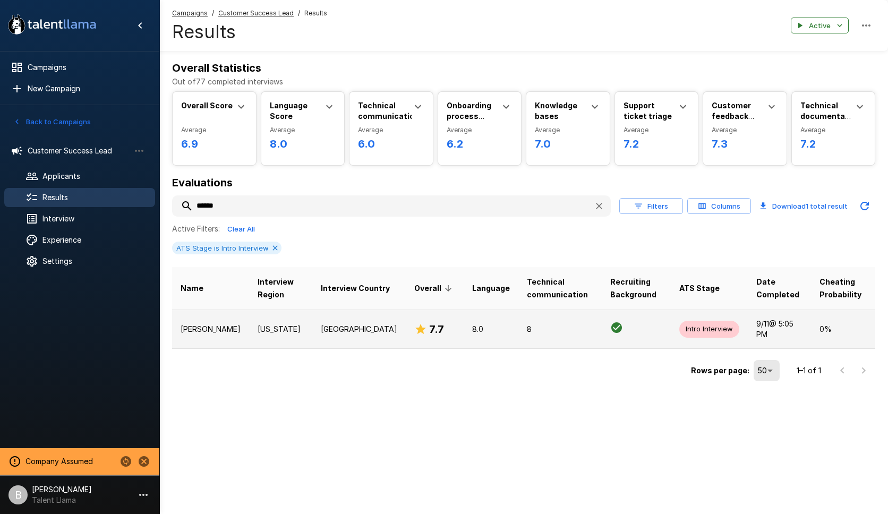
type input "******"
click at [249, 338] on td "[US_STATE]" at bounding box center [280, 328] width 63 height 39
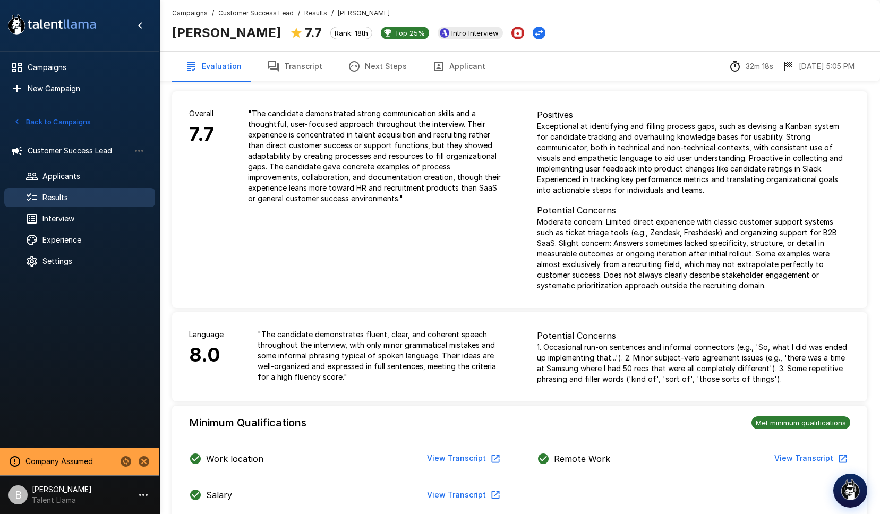
click at [310, 10] on u "Results" at bounding box center [315, 13] width 23 height 8
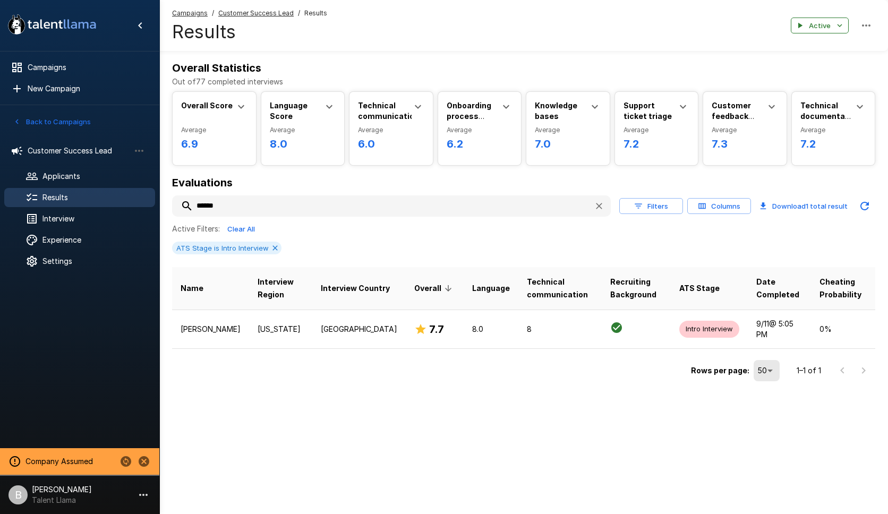
drag, startPoint x: 254, startPoint y: 206, endPoint x: 15, endPoint y: 190, distance: 239.4
click at [159, 193] on div ".st0{fill:#FFFFFF;} .st1{fill:#76a4ed;} Campaigns New Campaign Active 1 Custome…" at bounding box center [523, 213] width 728 height 427
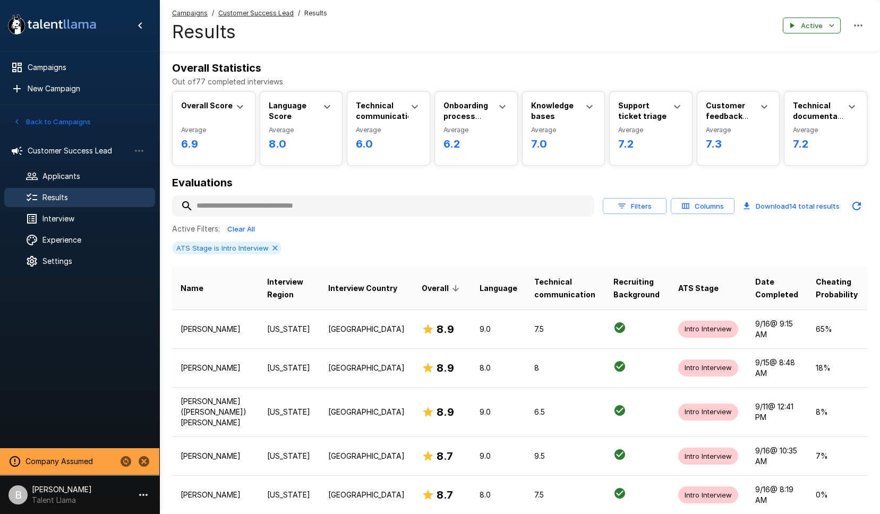
click at [231, 204] on input "text" at bounding box center [383, 205] width 422 height 19
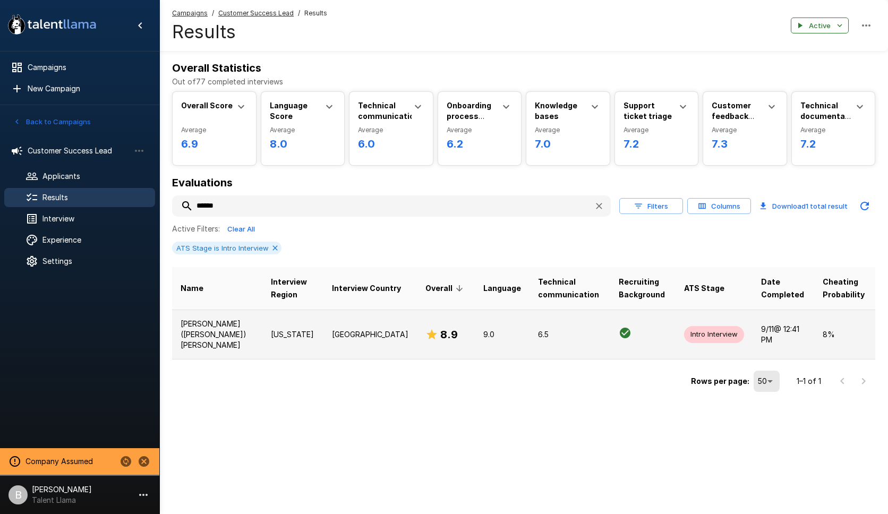
type input "******"
click at [205, 320] on p "[PERSON_NAME] ([PERSON_NAME]) [PERSON_NAME]" at bounding box center [216, 335] width 73 height 32
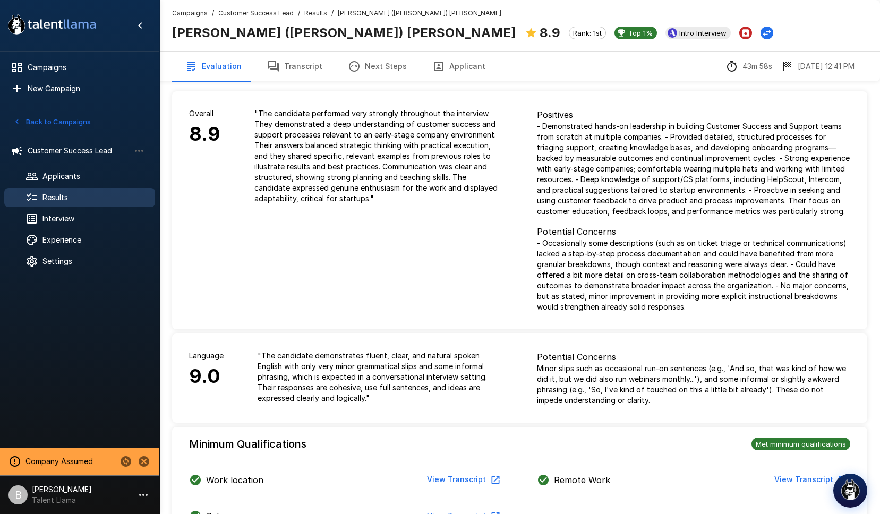
click at [290, 61] on button "Transcript" at bounding box center [294, 66] width 81 height 30
